Goal: Information Seeking & Learning: Check status

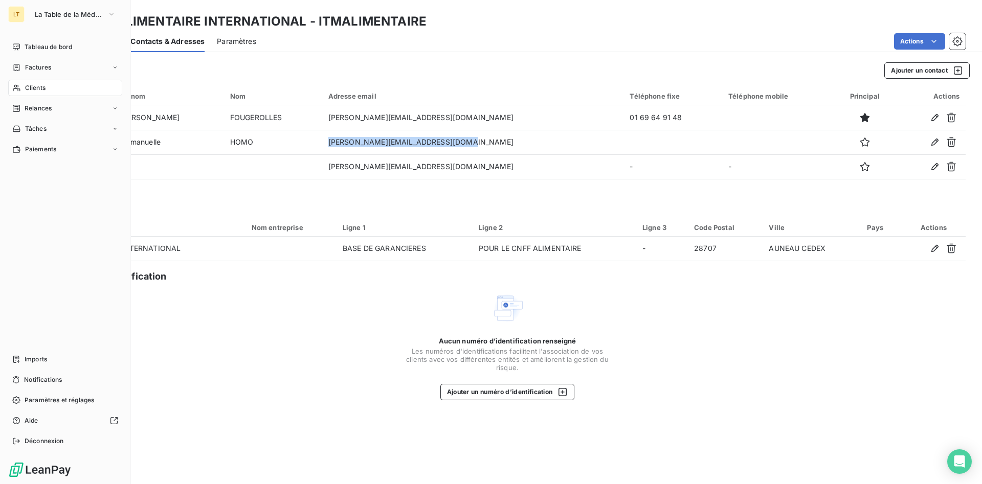
click at [47, 88] on div "Clients" at bounding box center [65, 88] width 114 height 16
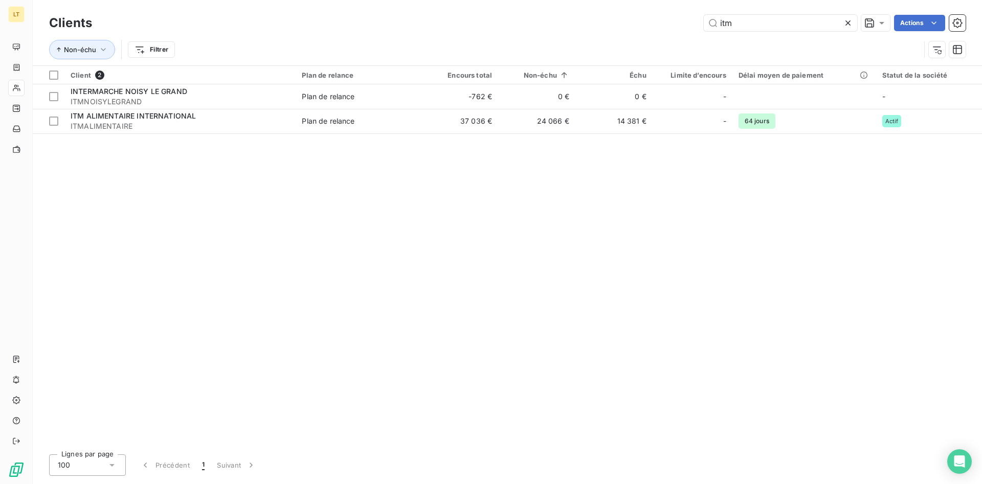
drag, startPoint x: 750, startPoint y: 24, endPoint x: 573, endPoint y: 13, distance: 177.4
click at [704, 16] on input "itm" at bounding box center [780, 23] width 153 height 16
type input "F"
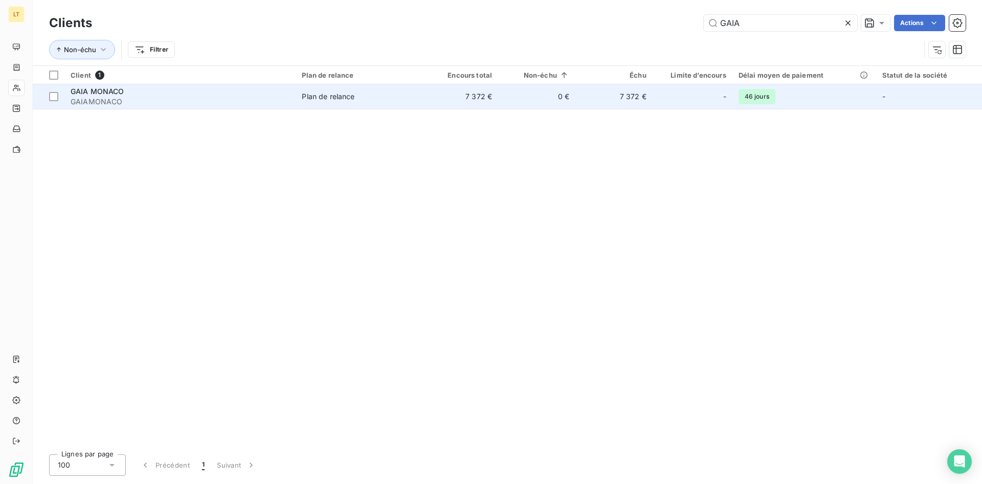
type input "GAIA"
click at [635, 105] on td "7 372 €" at bounding box center [614, 96] width 77 height 25
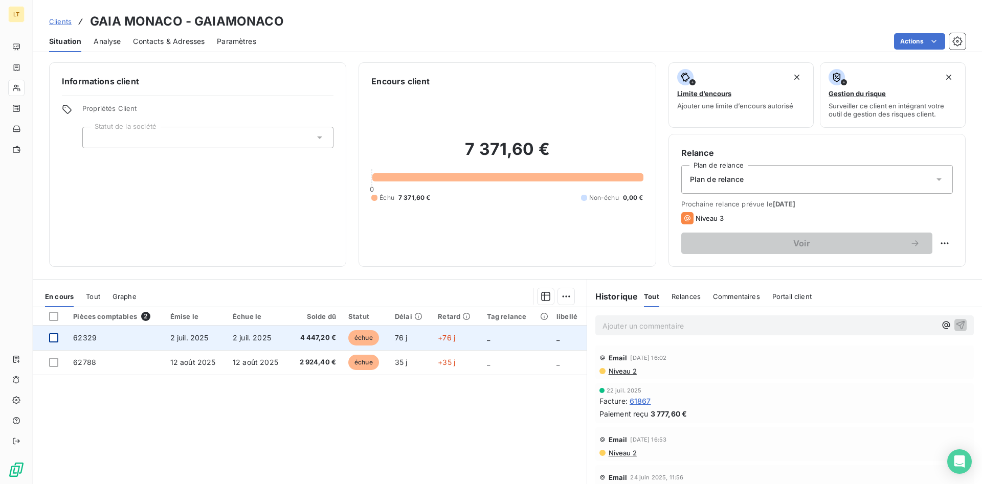
click at [55, 340] on div at bounding box center [53, 338] width 9 height 9
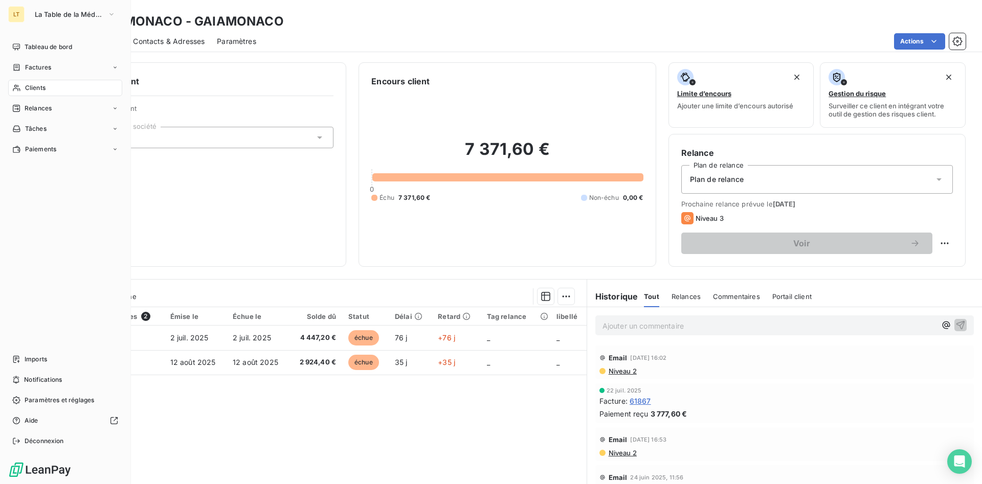
click at [47, 92] on div "Clients" at bounding box center [65, 88] width 114 height 16
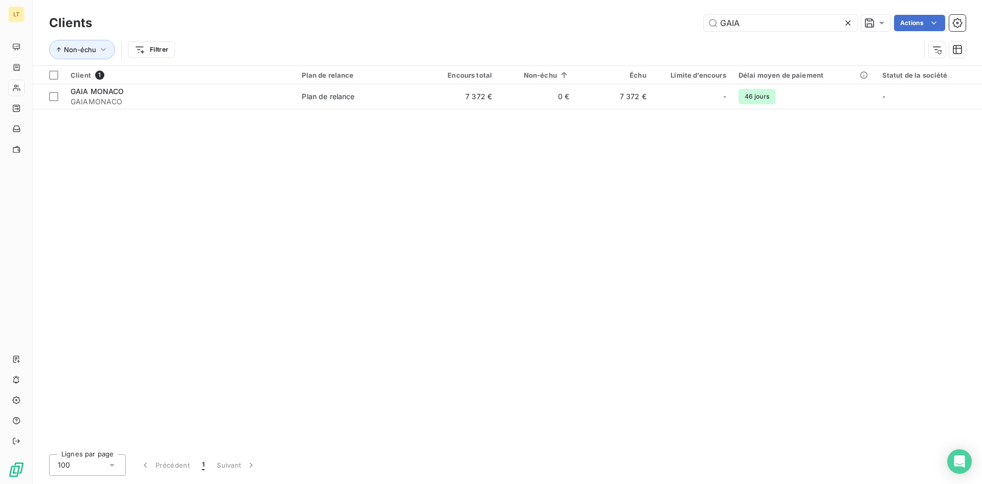
drag, startPoint x: 738, startPoint y: 21, endPoint x: 690, endPoint y: 25, distance: 48.8
click at [704, 25] on input "GAIA" at bounding box center [780, 23] width 153 height 16
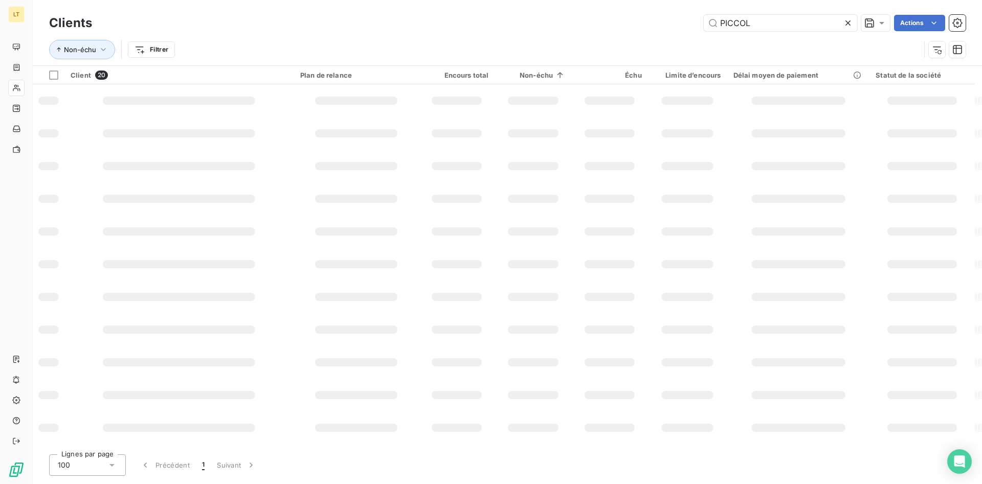
type input "PICCOL"
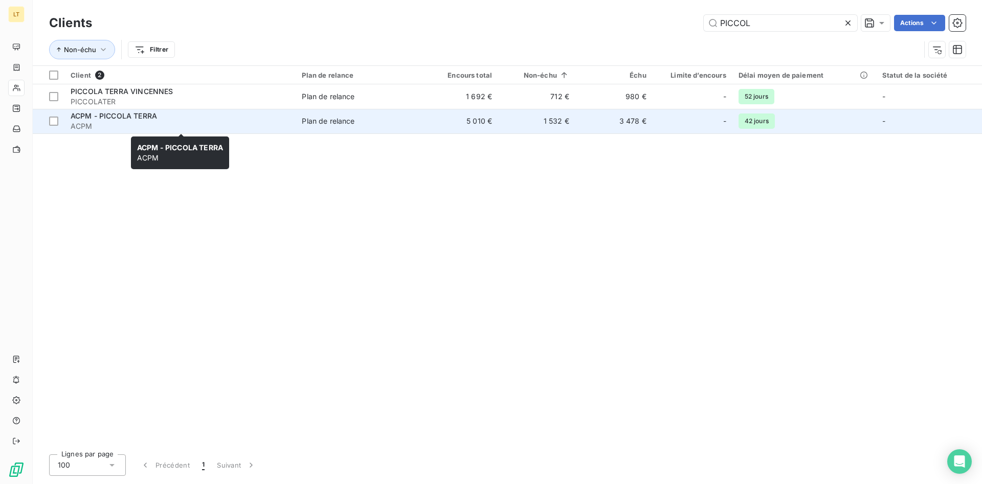
click at [220, 126] on span "ACPM" at bounding box center [180, 126] width 219 height 10
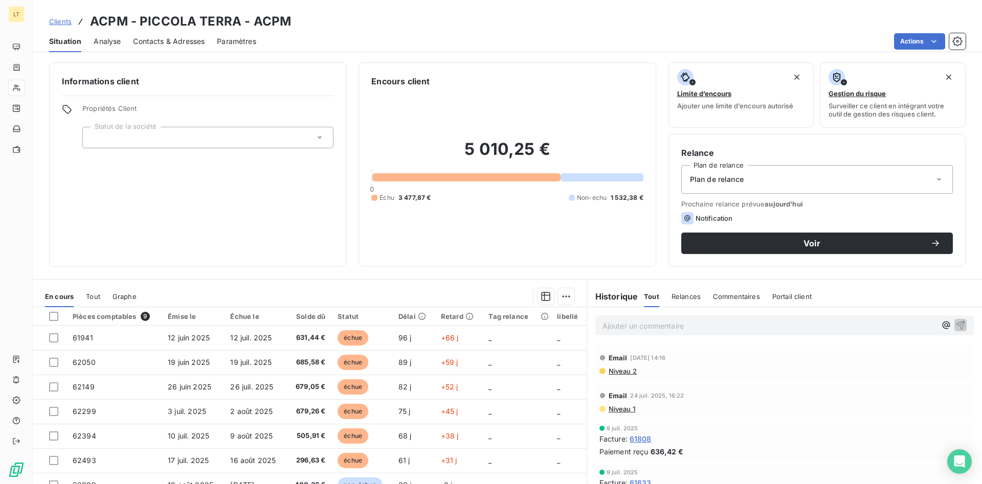
click at [177, 42] on span "Contacts & Adresses" at bounding box center [169, 41] width 72 height 10
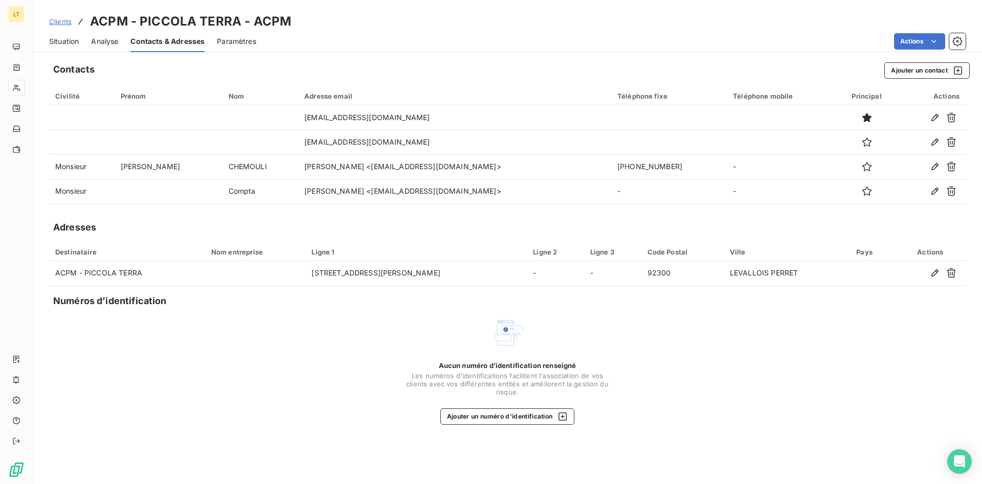
click at [68, 45] on span "Situation" at bounding box center [64, 41] width 30 height 10
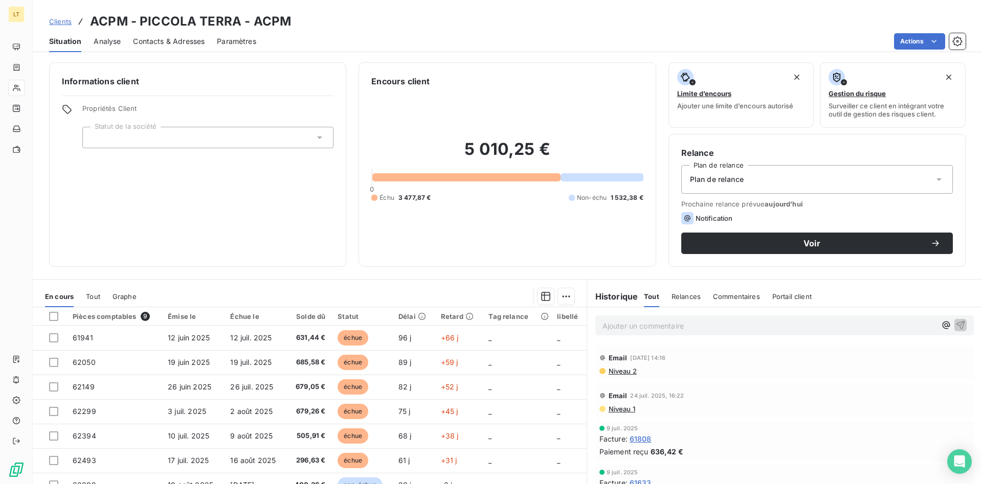
click at [192, 41] on span "Contacts & Adresses" at bounding box center [169, 41] width 72 height 10
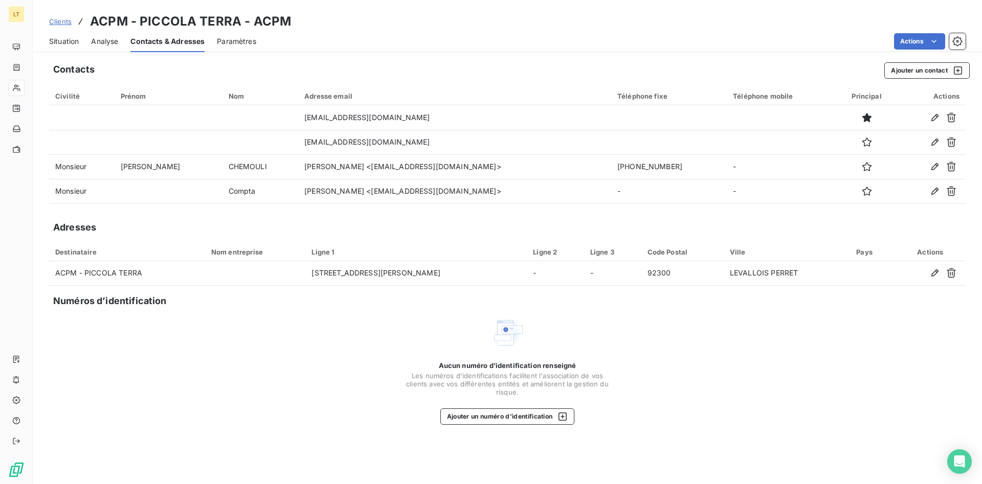
click at [64, 39] on span "Situation" at bounding box center [64, 41] width 30 height 10
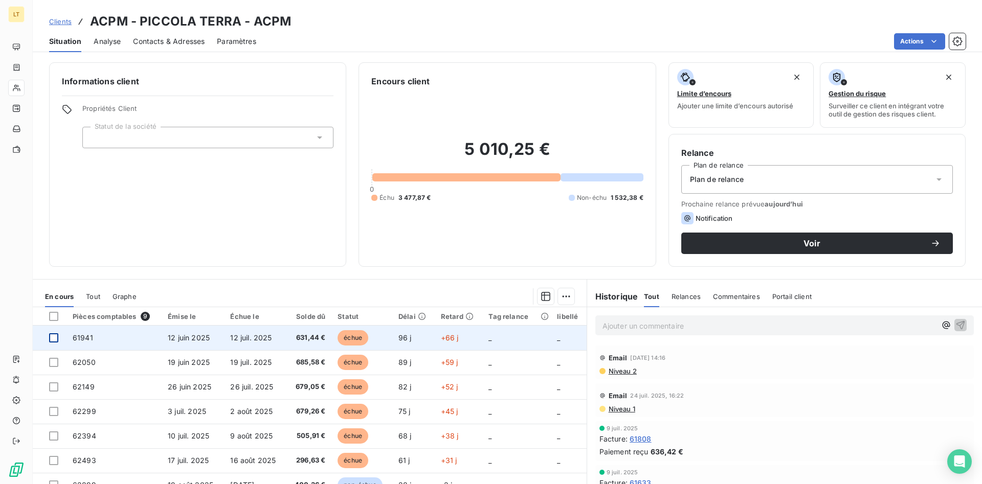
click at [53, 339] on div at bounding box center [53, 338] width 9 height 9
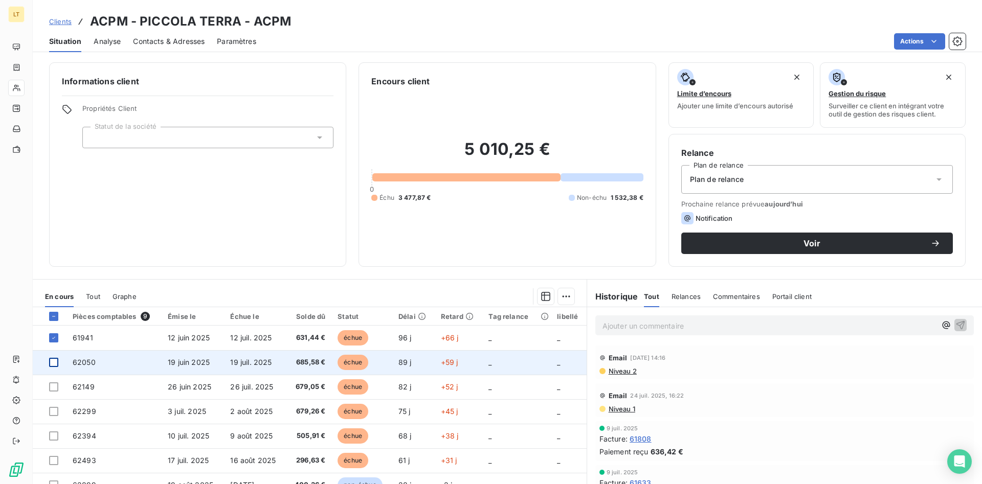
click at [53, 365] on div at bounding box center [53, 362] width 9 height 9
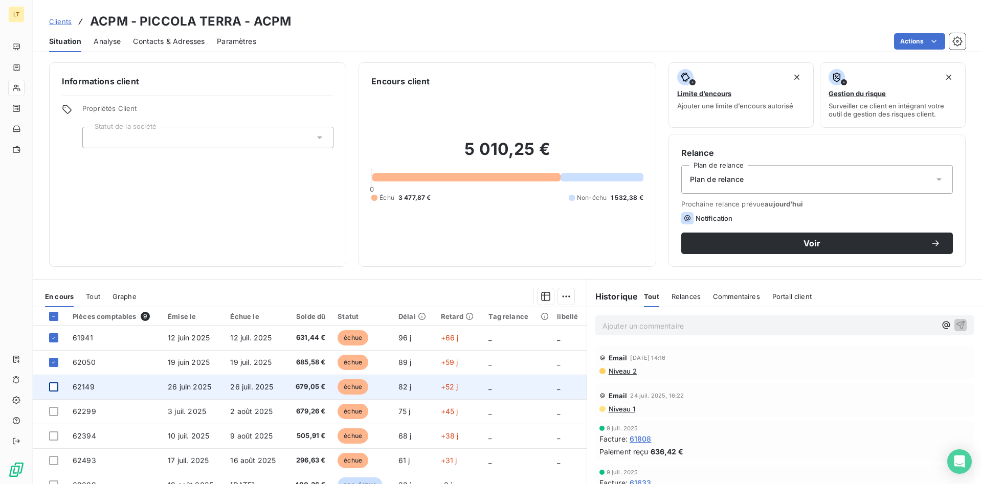
click at [53, 388] on div at bounding box center [53, 387] width 9 height 9
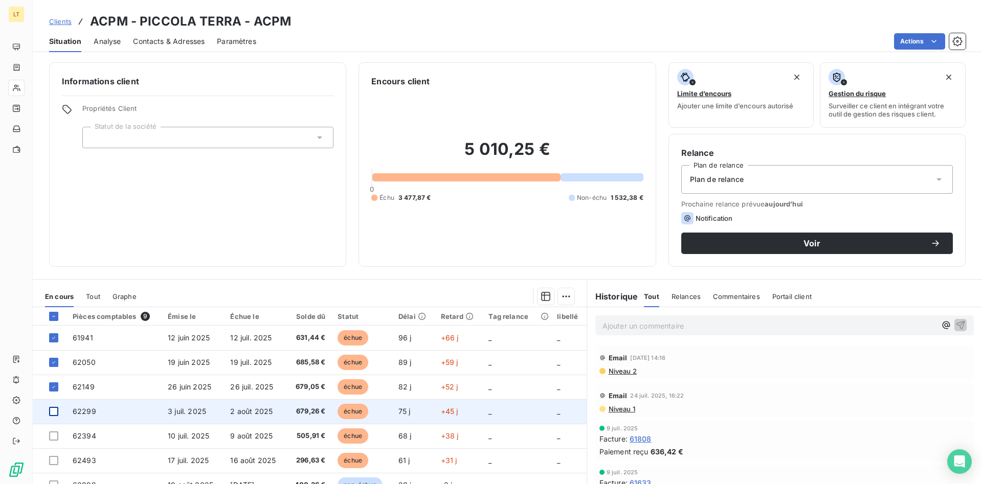
click at [49, 413] on div at bounding box center [53, 411] width 9 height 9
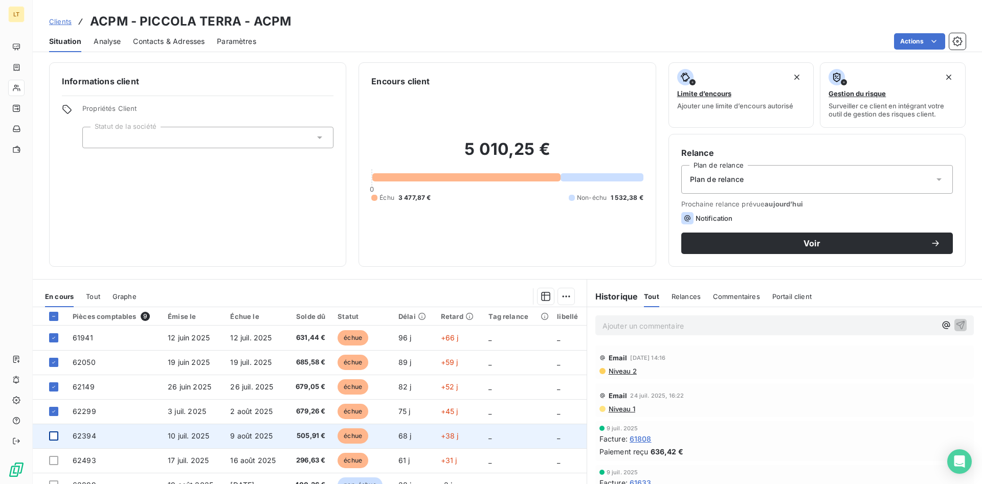
click at [51, 438] on div at bounding box center [53, 436] width 9 height 9
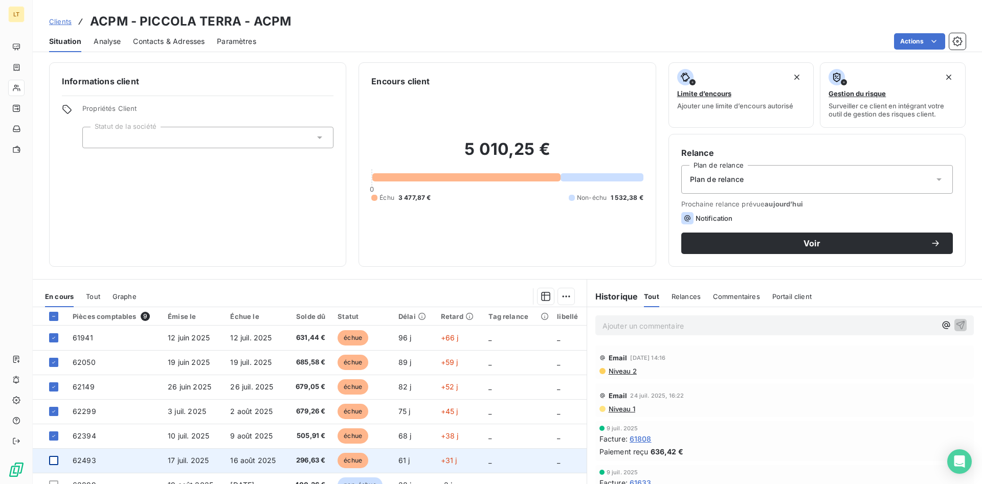
click at [53, 461] on div at bounding box center [53, 460] width 9 height 9
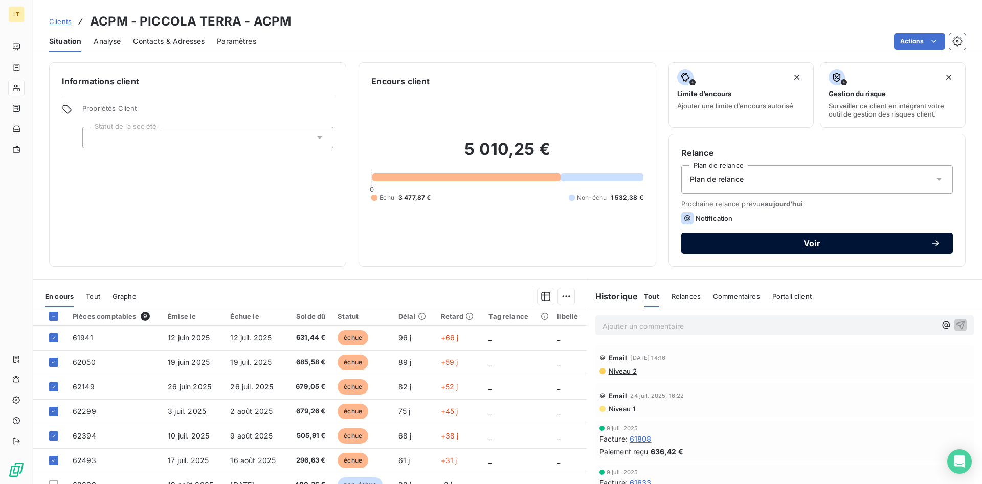
click at [753, 244] on span "Voir" at bounding box center [812, 243] width 237 height 8
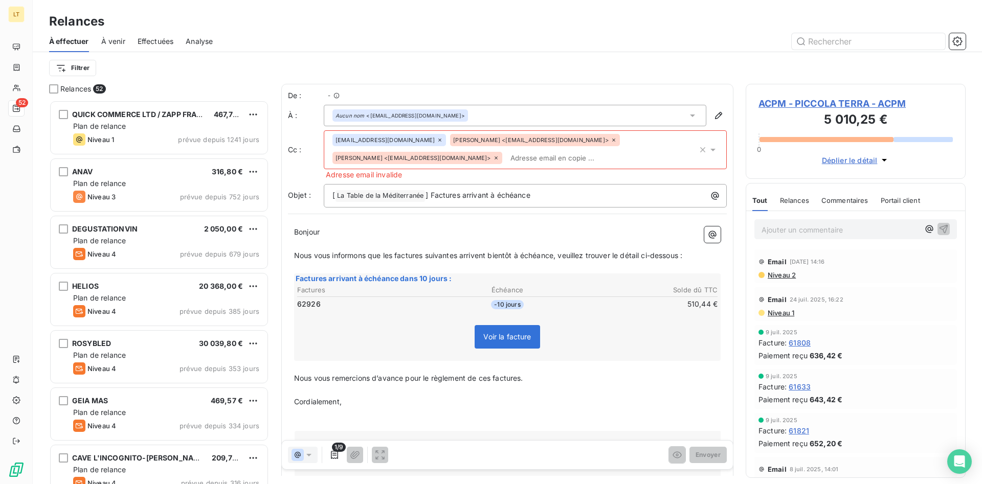
scroll to position [384, 220]
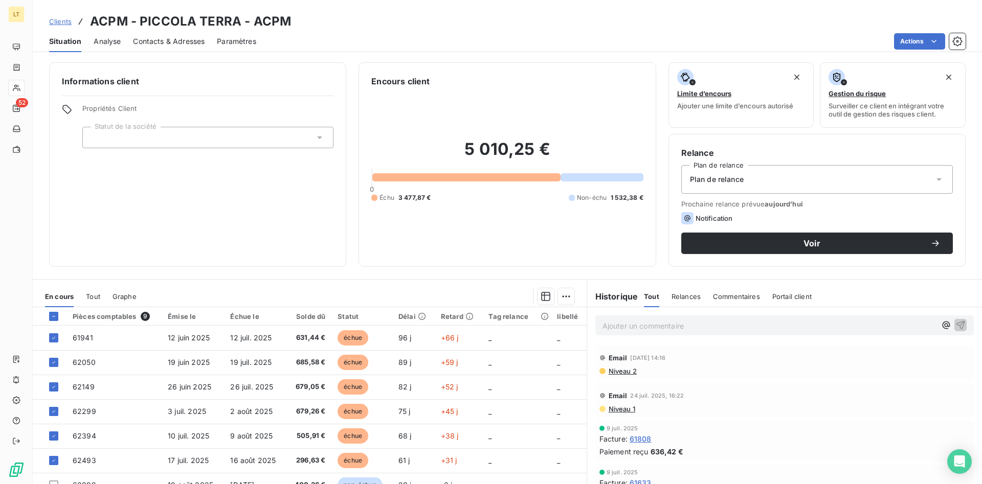
click at [656, 327] on p "Ajouter un commentaire ﻿" at bounding box center [770, 326] width 334 height 13
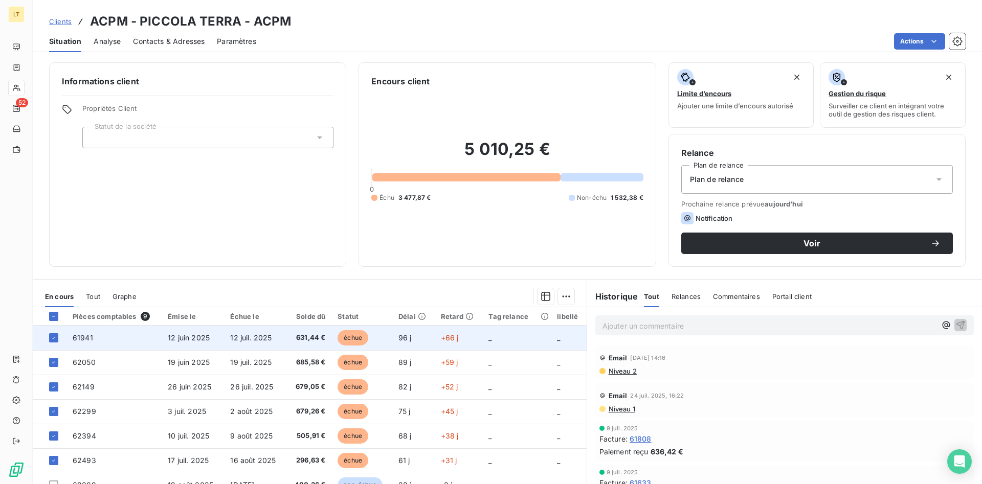
click at [228, 342] on td "12 juil. 2025" at bounding box center [254, 338] width 61 height 25
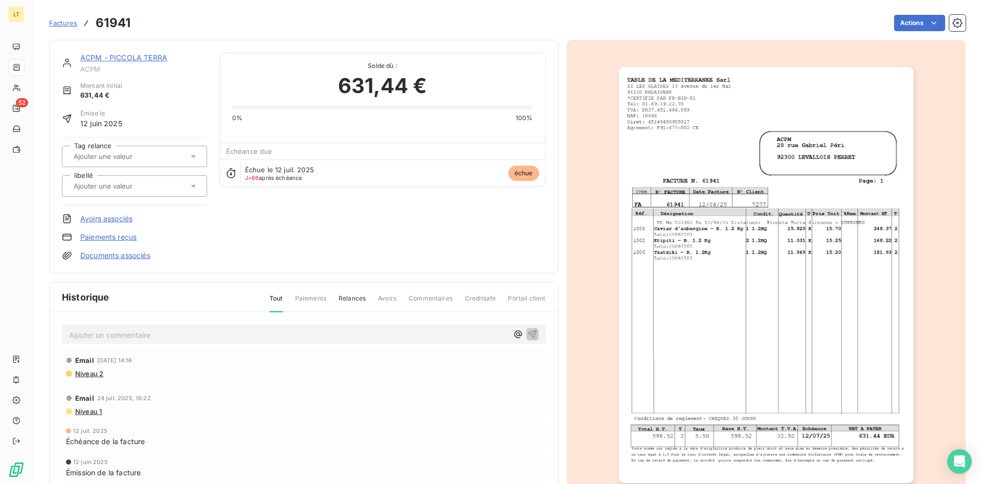
click at [192, 333] on p "Ajouter un commentaire ﻿" at bounding box center [288, 335] width 439 height 13
click at [532, 334] on icon "button" at bounding box center [532, 334] width 9 height 9
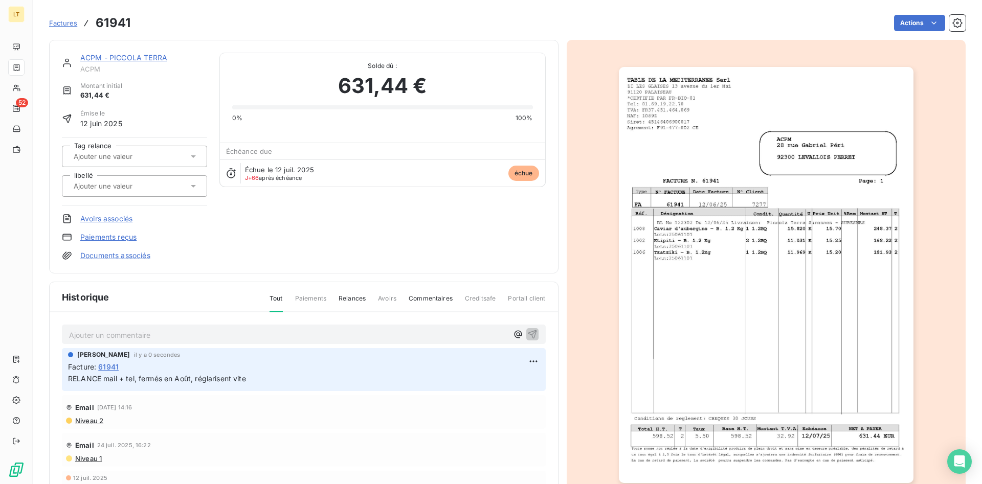
click at [210, 381] on span "RELANCE mail + tel, fermés en Août, réglarisent vite" at bounding box center [157, 378] width 178 height 9
click at [538, 362] on html "LT 52 Factures 61941 Actions ACPM - PICCOLA TERRA ACPM Montant initial 631,44 €…" at bounding box center [491, 242] width 982 height 484
click at [248, 378] on html "LT 52 Factures 61941 Actions ACPM - PICCOLA TERRA ACPM Montant initial 631,44 €…" at bounding box center [491, 242] width 982 height 484
drag, startPoint x: 247, startPoint y: 379, endPoint x: 106, endPoint y: 378, distance: 140.2
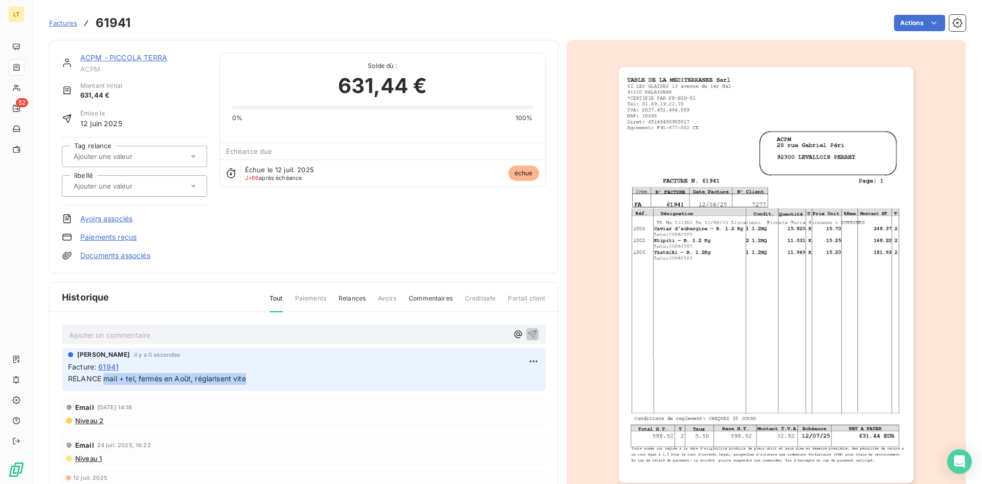
click at [106, 378] on span "RELANCE mail + tel, fermés en Août, réglarisent vite" at bounding box center [157, 378] width 178 height 9
click at [563, 289] on div "ACPM - PICCOLA TERRA ACPM Montant initial 631,44 € Émise le [DATE] Tag relance …" at bounding box center [507, 277] width 917 height 486
